Goal: Task Accomplishment & Management: Manage account settings

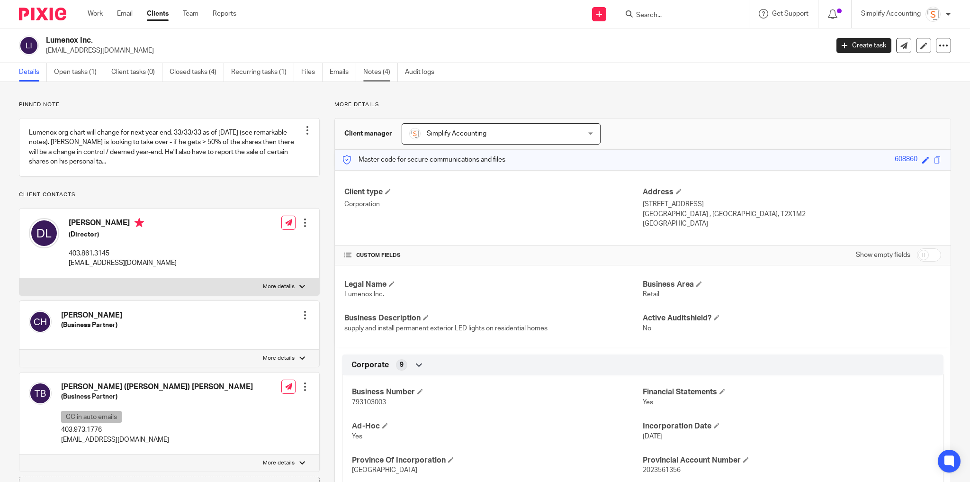
click at [391, 74] on link "Notes (4)" at bounding box center [380, 72] width 35 height 18
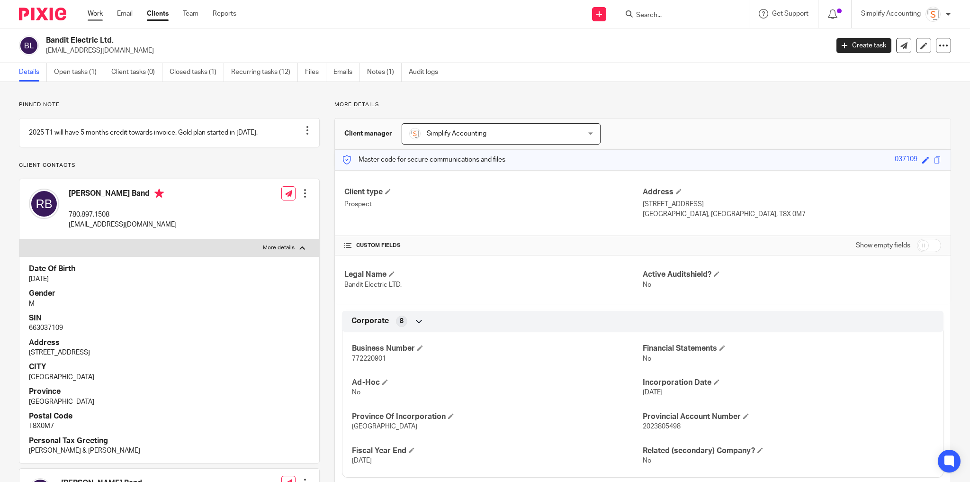
click at [91, 12] on link "Work" at bounding box center [95, 13] width 15 height 9
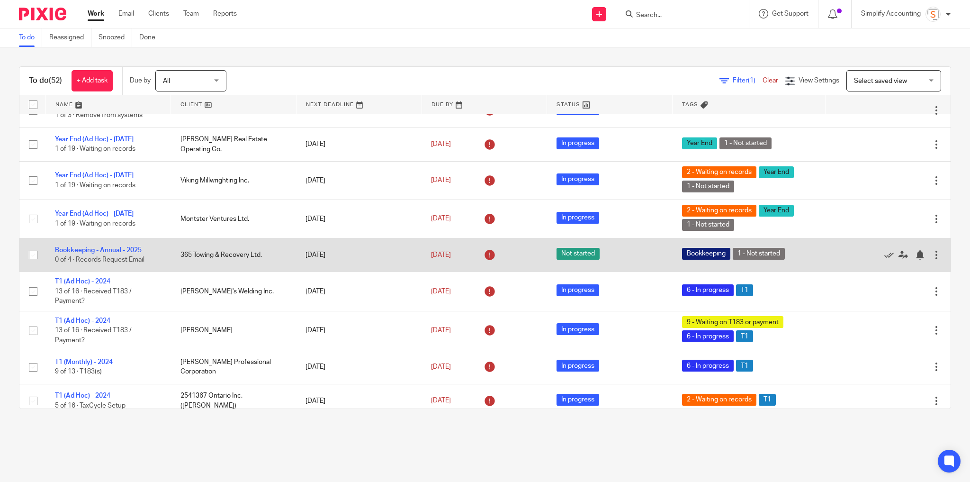
scroll to position [379, 0]
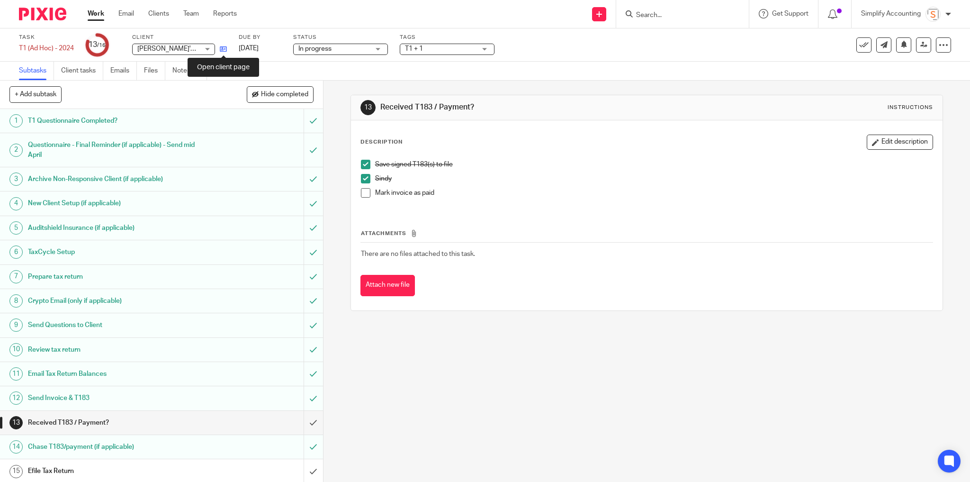
click at [221, 46] on icon at bounding box center [223, 48] width 7 height 7
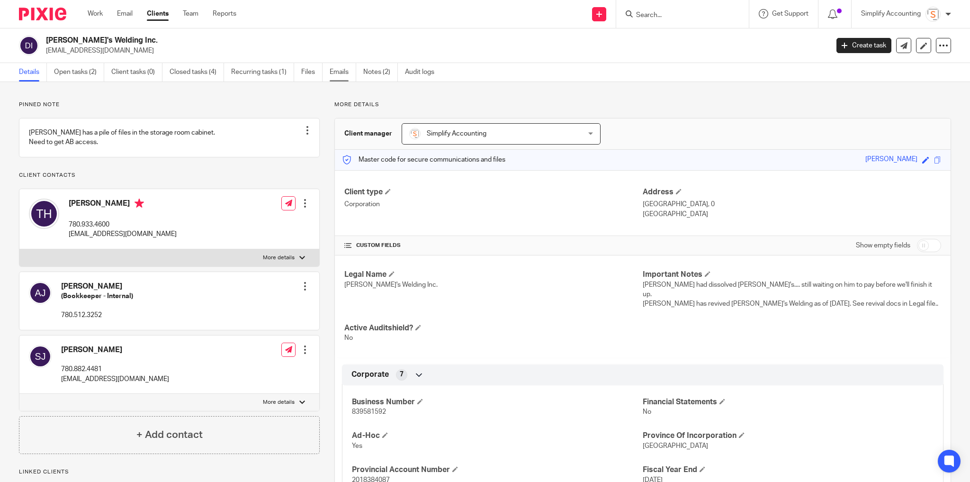
click at [338, 70] on link "Emails" at bounding box center [343, 72] width 27 height 18
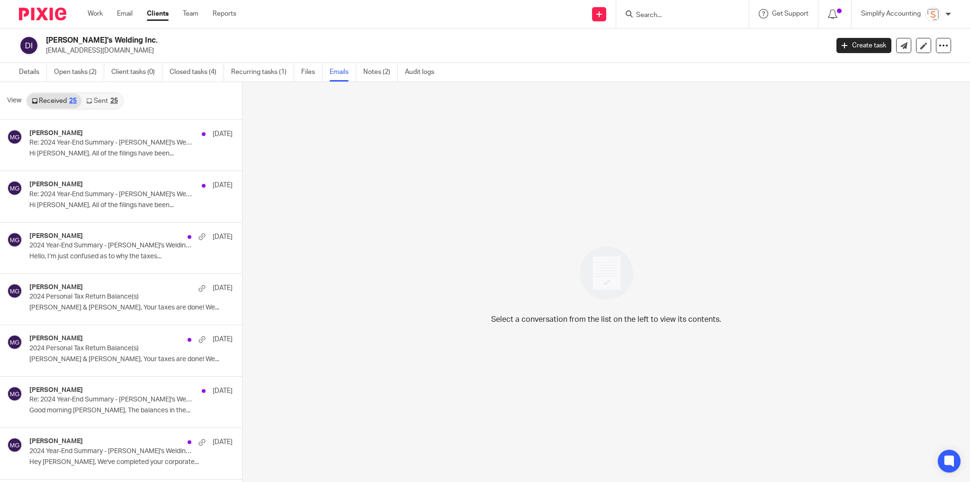
click at [116, 101] on div "25" at bounding box center [114, 101] width 8 height 7
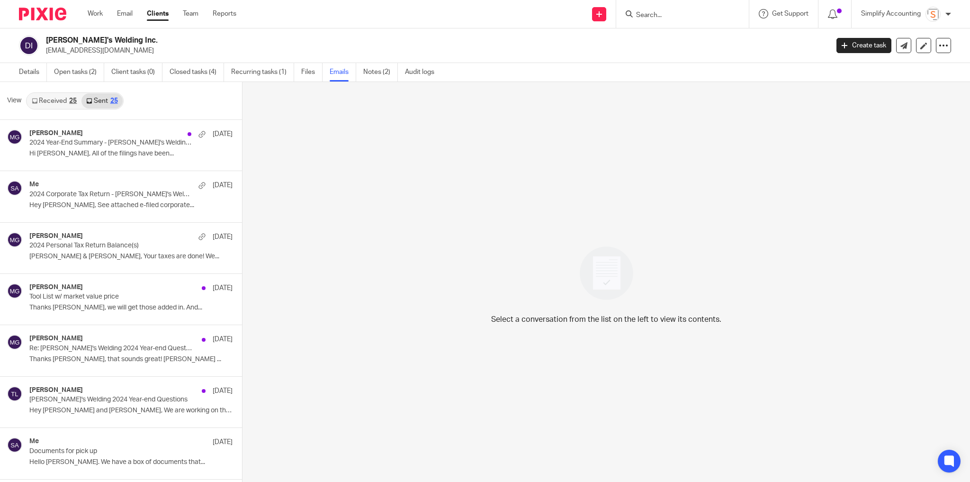
scroll to position [1, 0]
click at [117, 150] on p "Hi [PERSON_NAME], All of the filings have been..." at bounding box center [116, 153] width 175 height 8
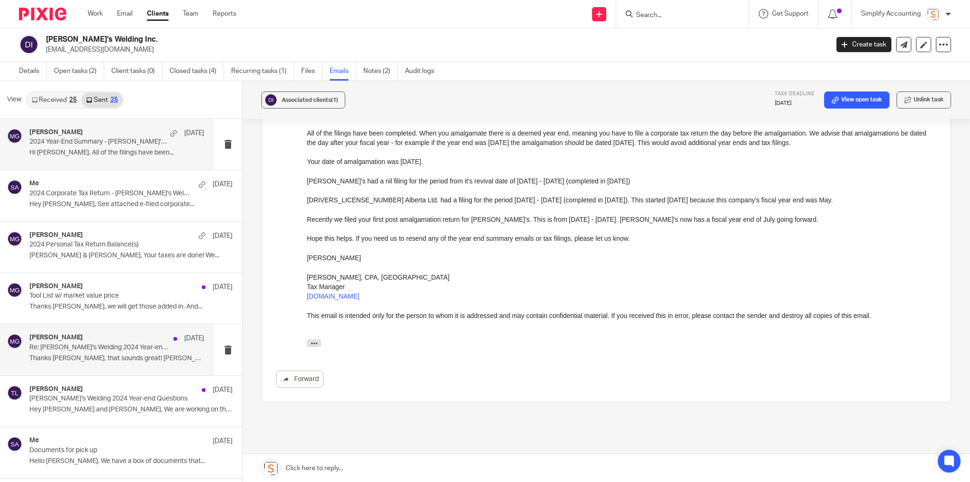
scroll to position [396, 0]
